Goal: Task Accomplishment & Management: Complete application form

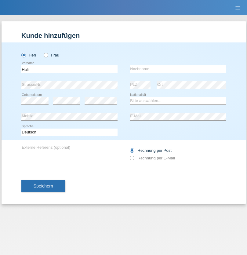
type input "Halil"
click at [178, 69] on input "text" at bounding box center [178, 69] width 96 height 8
type input "Polat"
select select "TR"
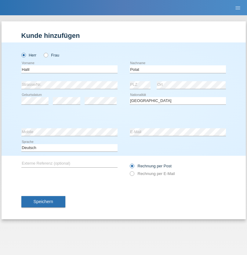
select select "C"
select select "28"
select select "07"
select select "2008"
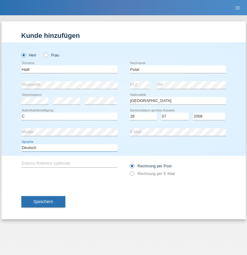
select select "en"
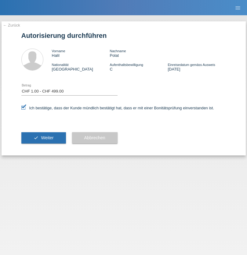
select select "1"
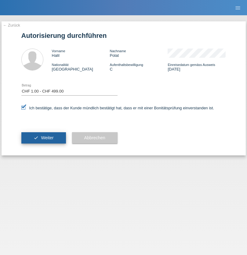
click at [43, 138] on span "Weiter" at bounding box center [47, 137] width 13 height 5
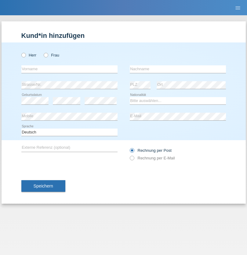
radio input "true"
click at [69, 69] on input "text" at bounding box center [69, 69] width 96 height 8
type input "Erjon"
click at [178, 69] on input "text" at bounding box center [178, 69] width 96 height 8
type input "Bytyci"
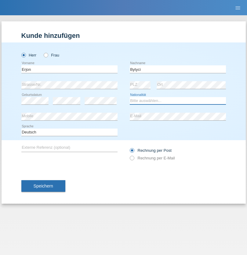
select select "CH"
radio input "true"
click at [69, 69] on input "text" at bounding box center [69, 69] width 96 height 8
type input "[PERSON_NAME]"
click at [178, 69] on input "text" at bounding box center [178, 69] width 96 height 8
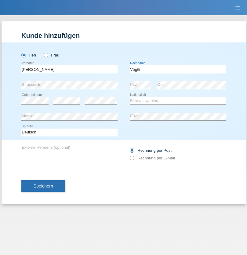
type input "Vögtli"
select select "CH"
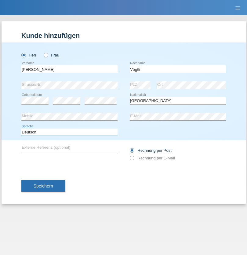
select select "en"
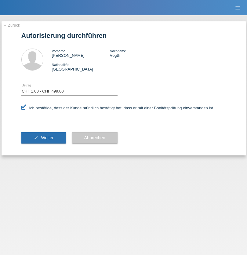
select select "1"
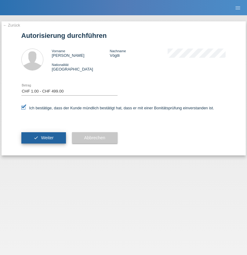
click at [43, 138] on span "Weiter" at bounding box center [47, 137] width 13 height 5
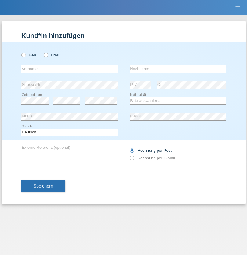
radio input "true"
click at [69, 69] on input "text" at bounding box center [69, 69] width 96 height 8
type input "flavia"
click at [178, 69] on input "text" at bounding box center [178, 69] width 96 height 8
type input "righinetti"
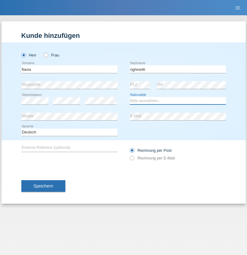
select select "CH"
radio input "true"
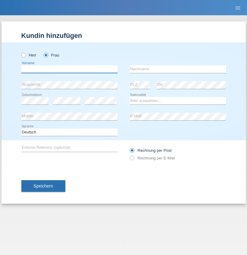
click at [69, 69] on input "text" at bounding box center [69, 69] width 96 height 8
type input "Dagmar"
click at [178, 69] on input "text" at bounding box center [178, 69] width 96 height 8
type input "Reusser"
select select "CH"
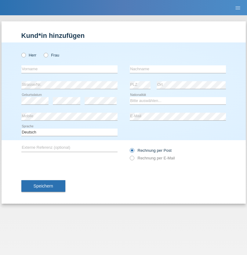
radio input "true"
click at [69, 69] on input "text" at bounding box center [69, 69] width 96 height 8
type input "Sadia"
click at [178, 69] on input "text" at bounding box center [178, 69] width 96 height 8
type input "Nejmaoui"
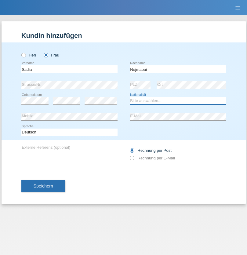
select select "MA"
select select "C"
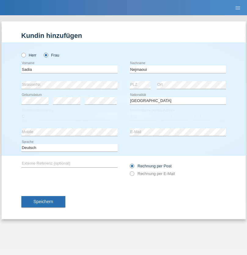
select select "01"
select select "06"
select select "1964"
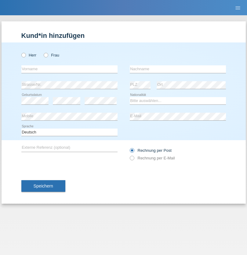
radio input "true"
click at [69, 69] on input "text" at bounding box center [69, 69] width 96 height 8
type input "Diana"
click at [178, 69] on input "text" at bounding box center [178, 69] width 96 height 8
type input "Baloh"
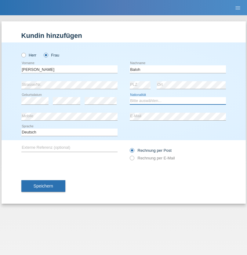
select select "UA"
select select "C"
select select "09"
select select "05"
radio input "true"
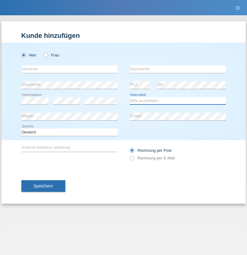
select select "CH"
